Goal: Find specific page/section

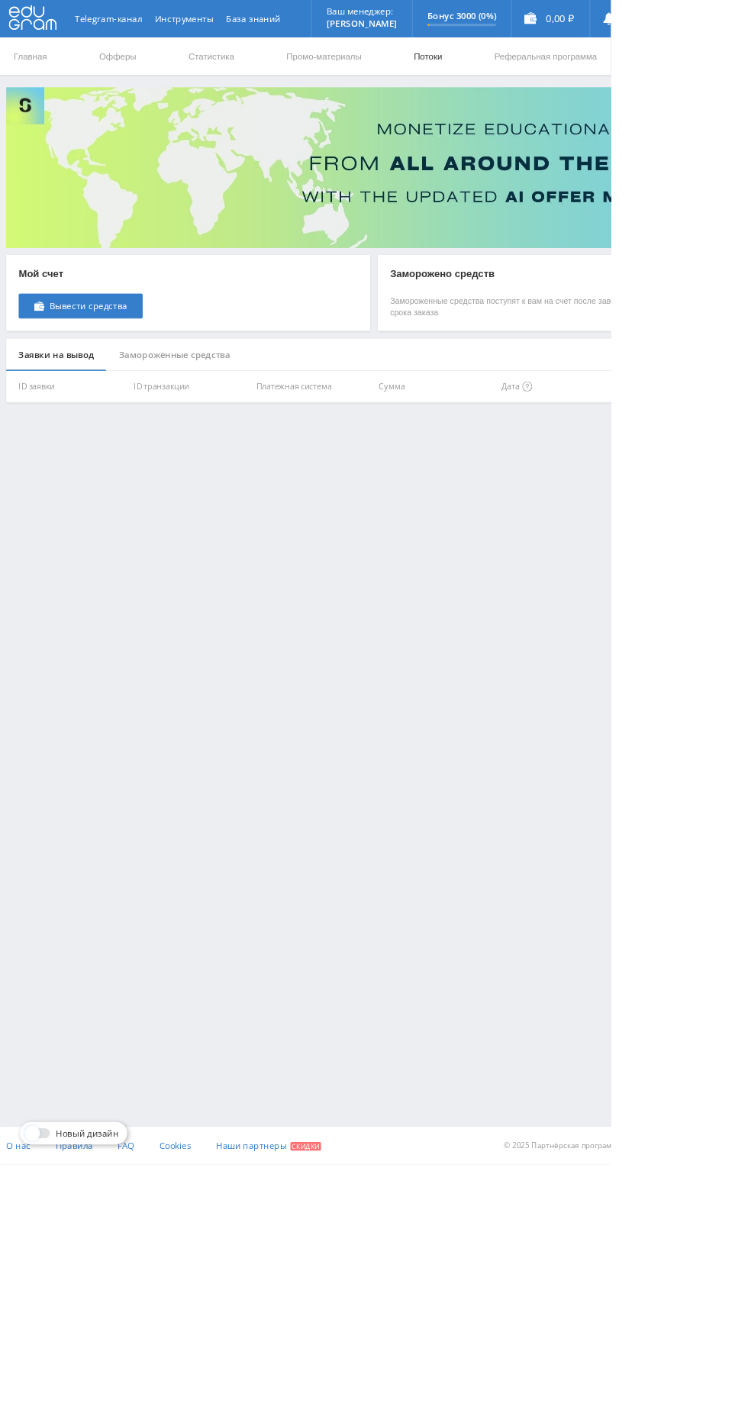
click at [530, 68] on link "Потоки" at bounding box center [524, 69] width 38 height 46
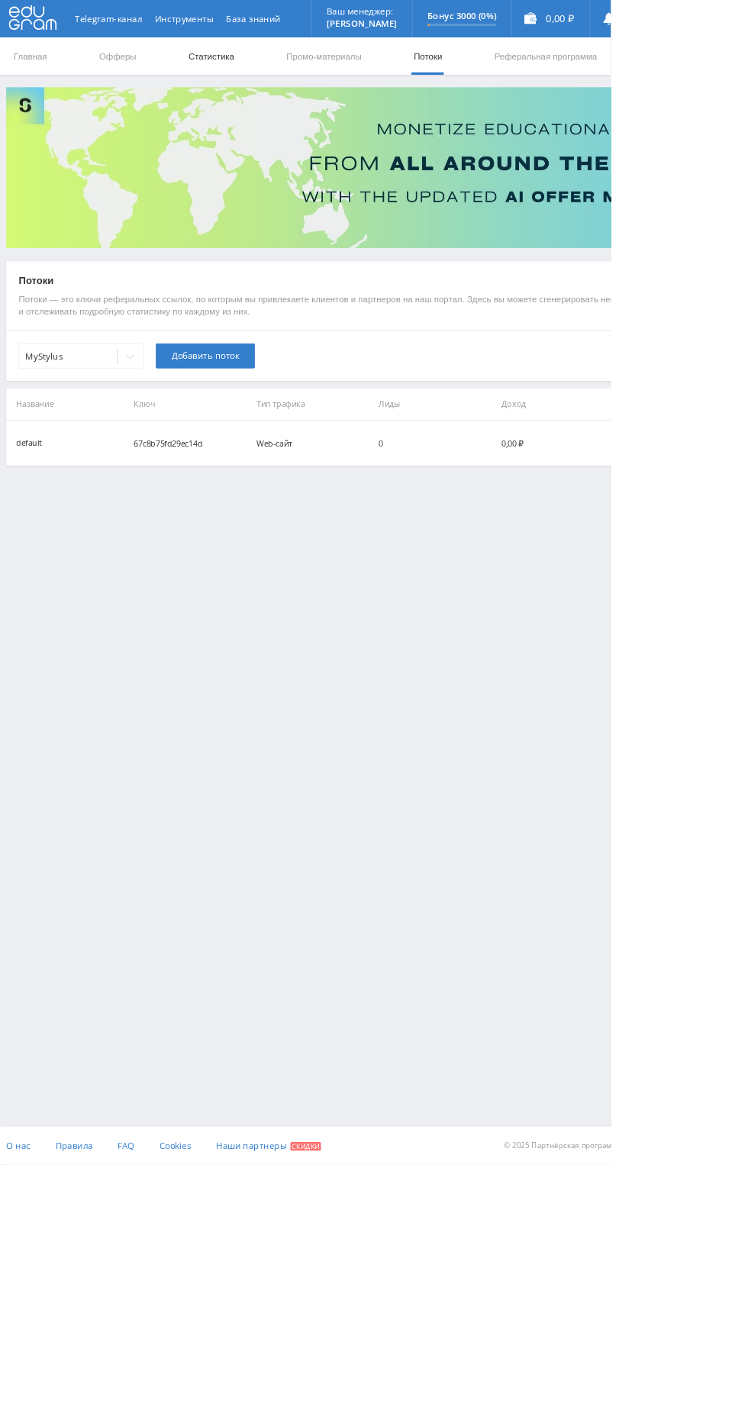
click at [261, 68] on link "Статистика" at bounding box center [259, 69] width 60 height 46
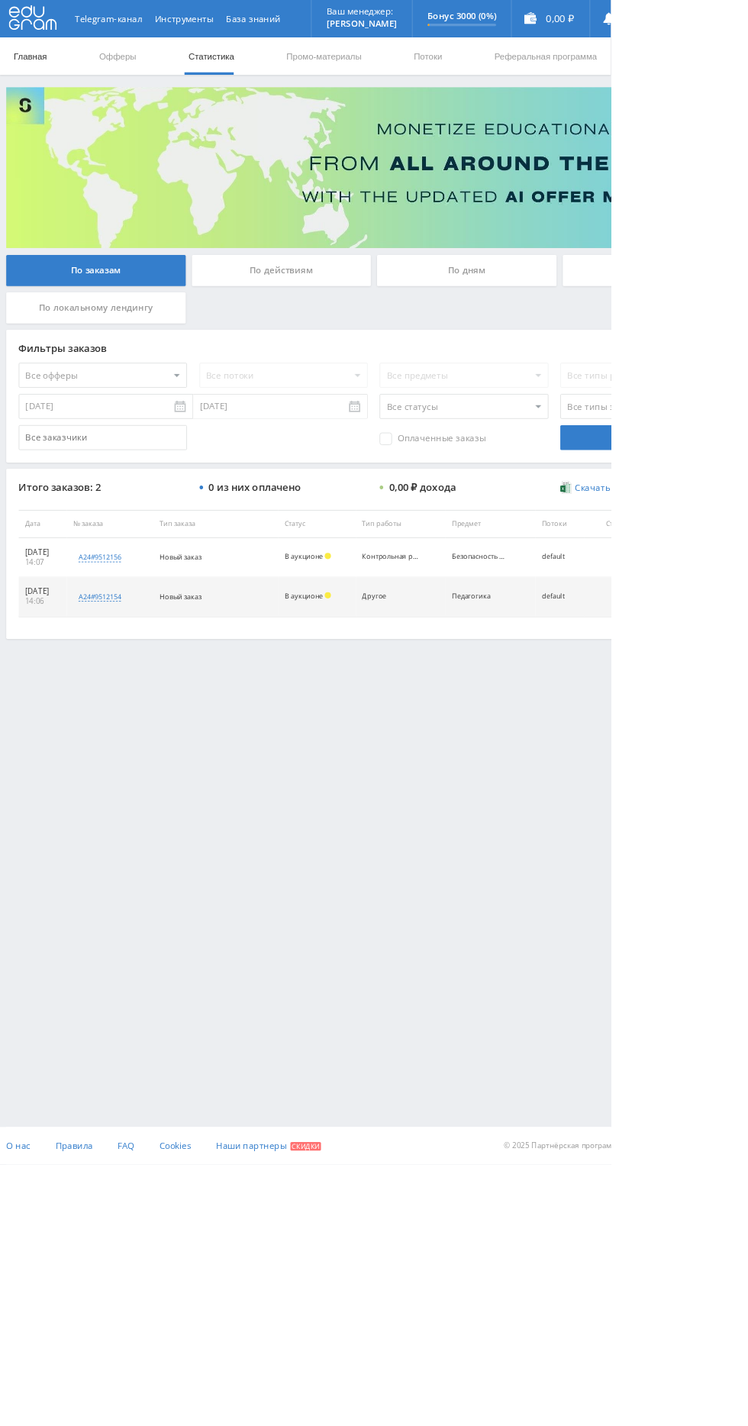
click at [40, 68] on link "Главная" at bounding box center [37, 69] width 44 height 46
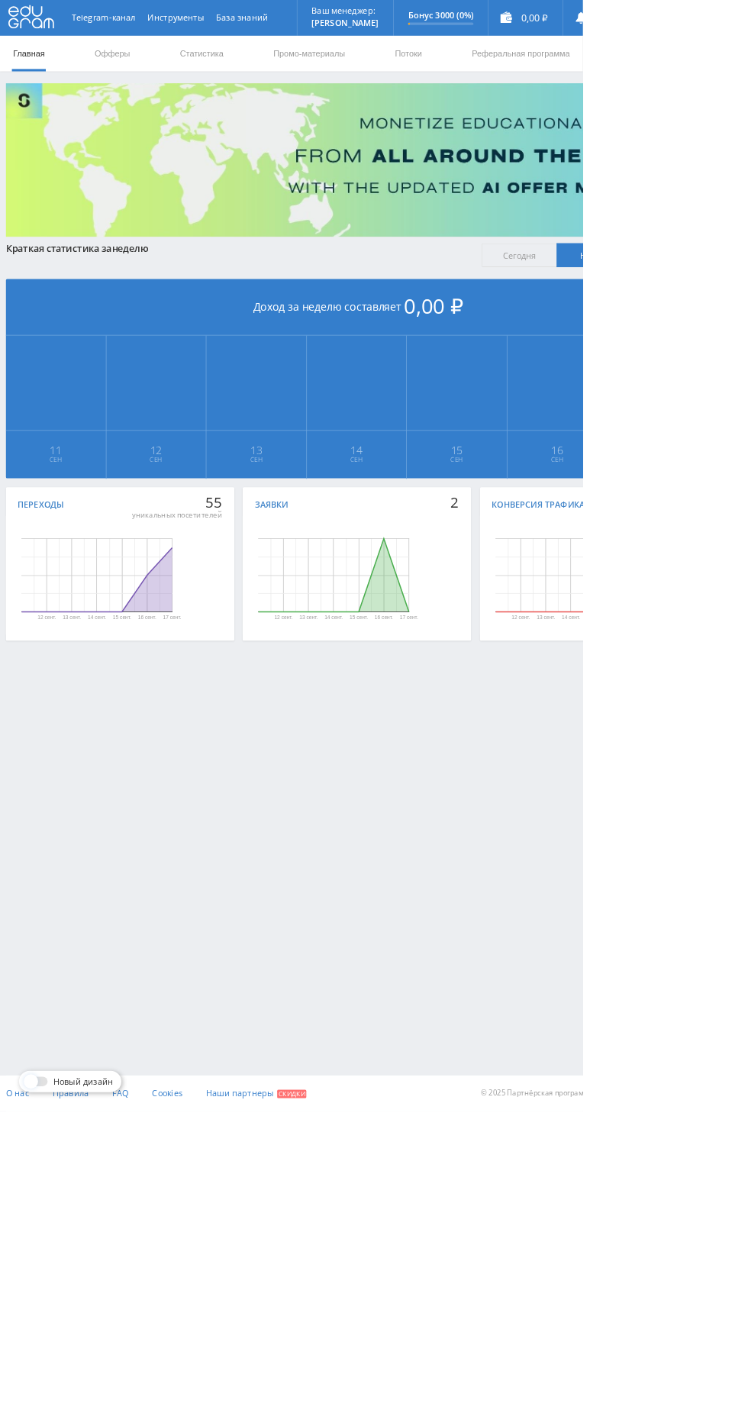
click at [180, 737] on rect "Диаграмма." at bounding box center [124, 738] width 194 height 95
click at [139, 776] on rect "Диаграмма." at bounding box center [124, 738] width 194 height 95
click at [145, 780] on rect "Диаграмма." at bounding box center [124, 738] width 194 height 95
click at [181, 776] on icon "Диаграмма." at bounding box center [124, 744] width 193 height 82
click at [210, 715] on icon "Диаграмма." at bounding box center [124, 744] width 193 height 82
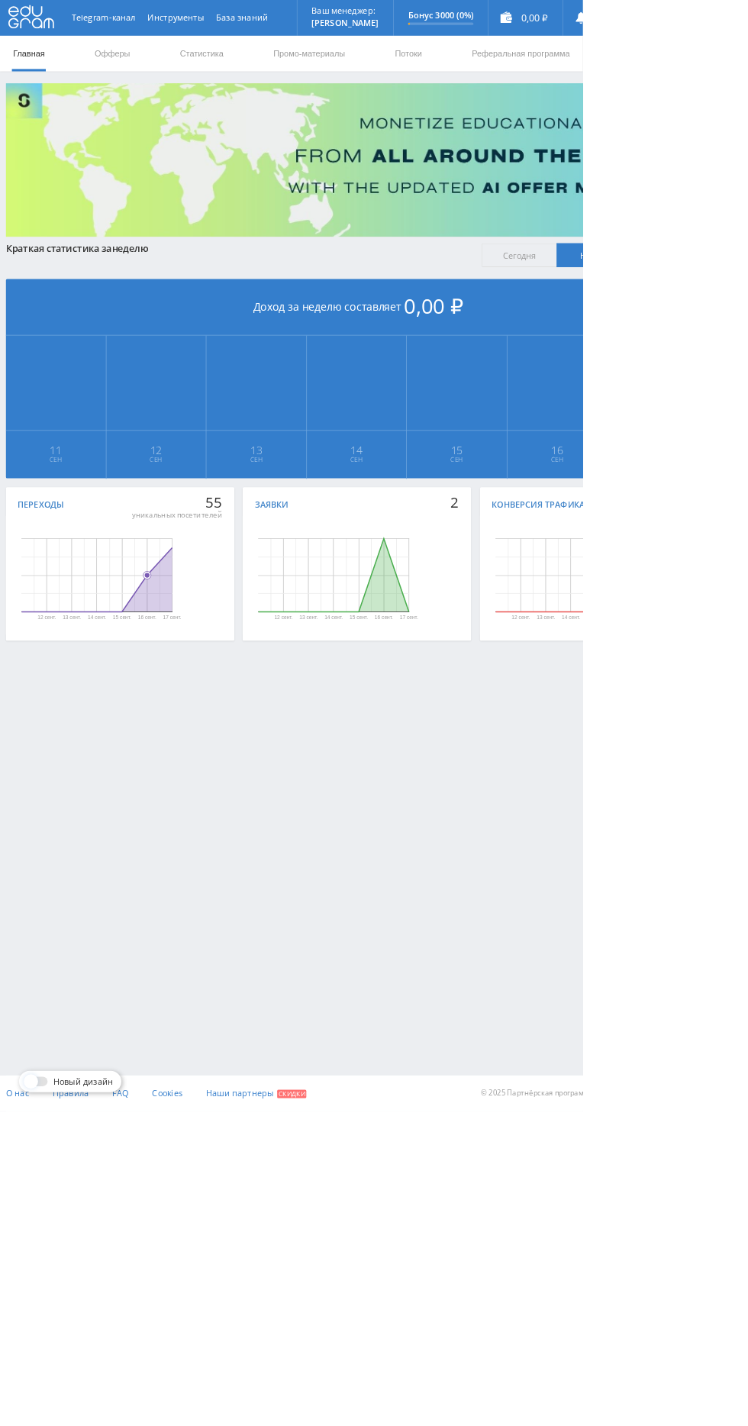
click at [206, 714] on rect "Диаграмма." at bounding box center [124, 738] width 194 height 95
click at [197, 715] on rect "Диаграмма." at bounding box center [124, 738] width 194 height 95
click at [467, 693] on rect "Диаграмма." at bounding box center [428, 738] width 194 height 95
click at [486, 705] on rect "Диаграмма." at bounding box center [428, 738] width 194 height 95
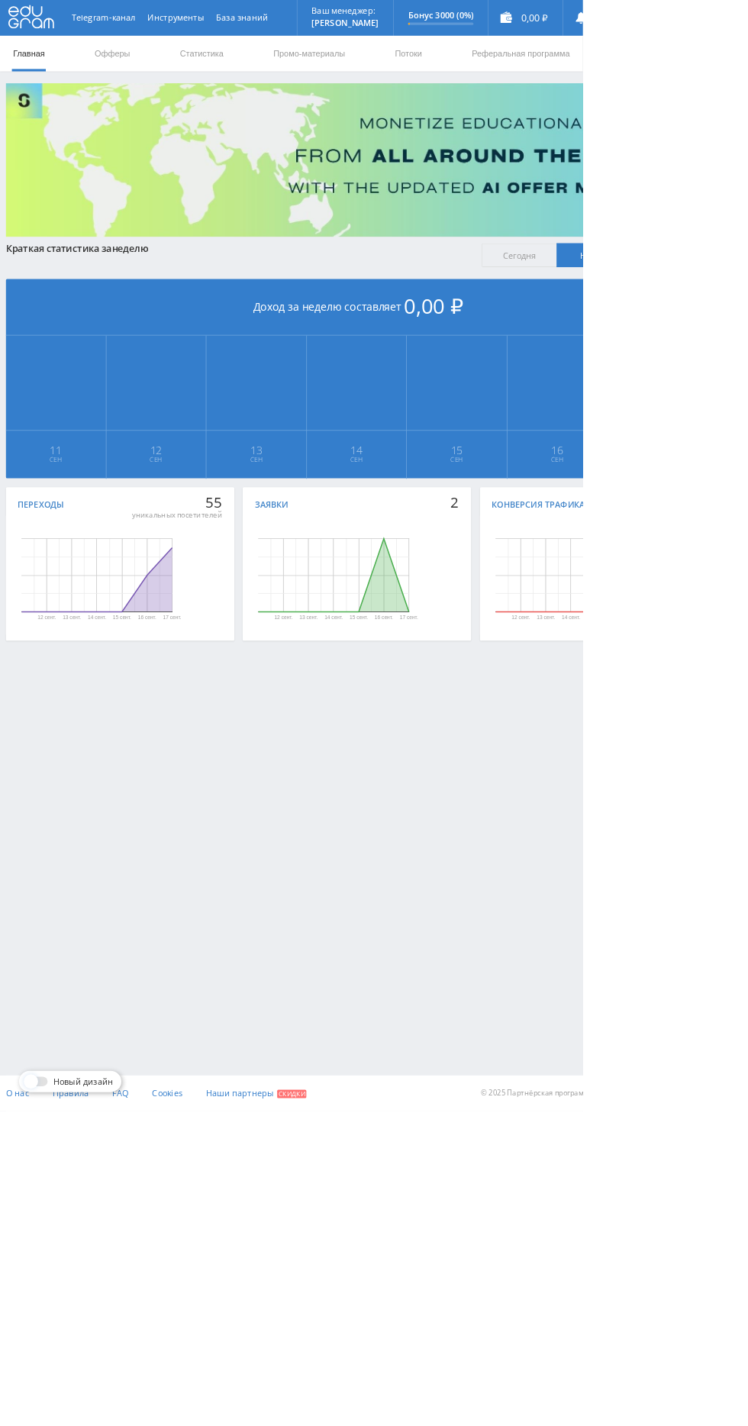
click at [747, 686] on rect "Диаграмма." at bounding box center [733, 738] width 294 height 153
click at [747, 743] on icon "Диаграмма." at bounding box center [732, 739] width 193 height 94
click at [515, 765] on icon "Диаграмма." at bounding box center [428, 739] width 193 height 94
